Goal: Check status

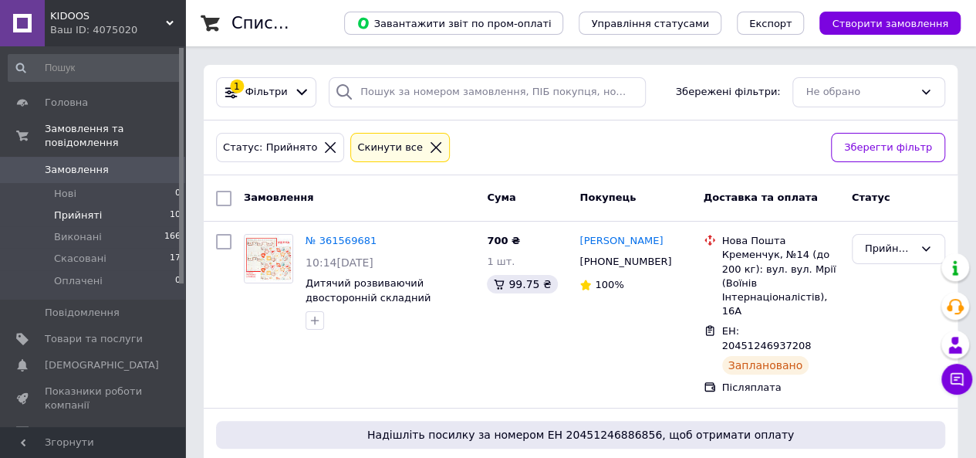
click at [86, 208] on span "Прийняті" at bounding box center [78, 215] width 48 height 14
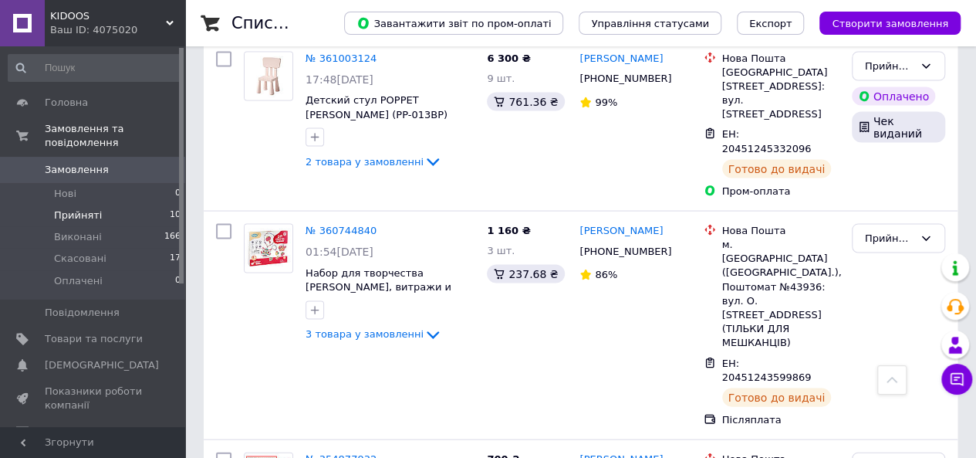
scroll to position [1426, 0]
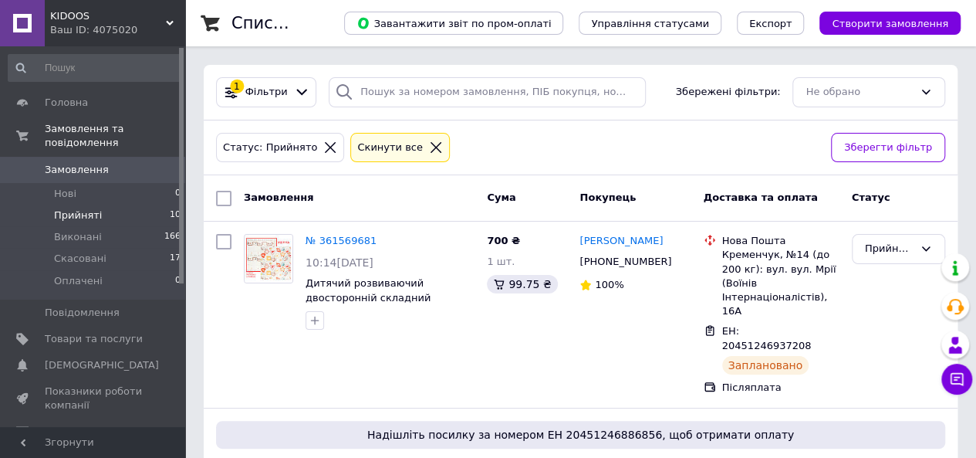
click at [74, 208] on span "Прийняті" at bounding box center [78, 215] width 48 height 14
